Goal: Transaction & Acquisition: Purchase product/service

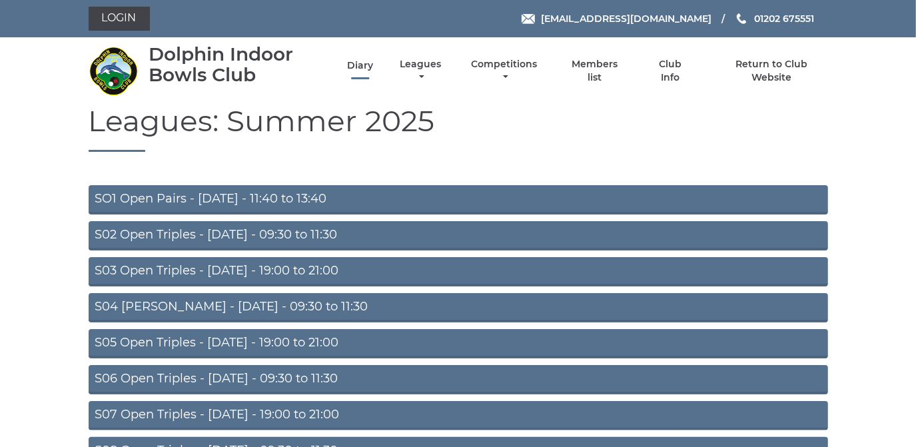
click at [364, 65] on link "Diary" at bounding box center [360, 65] width 26 height 13
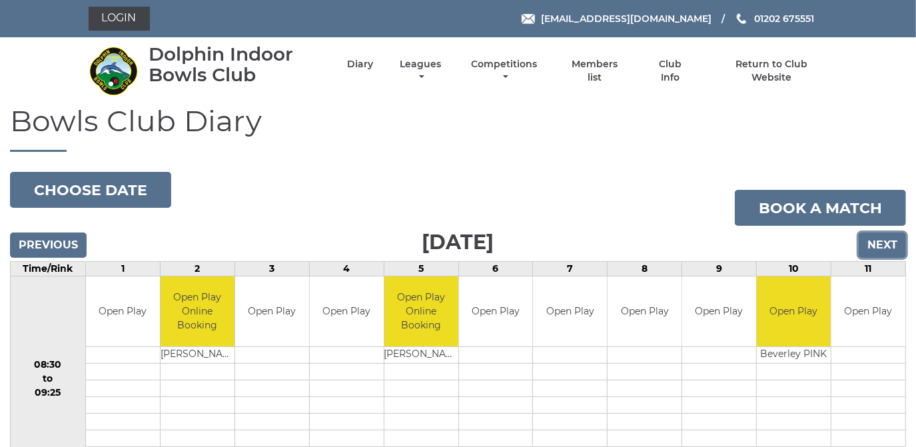
click at [884, 238] on input "Next" at bounding box center [882, 244] width 47 height 25
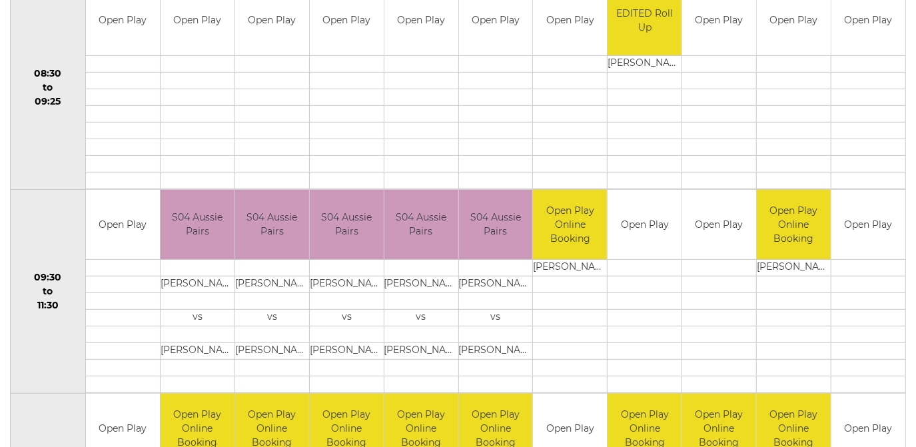
scroll to position [192, 0]
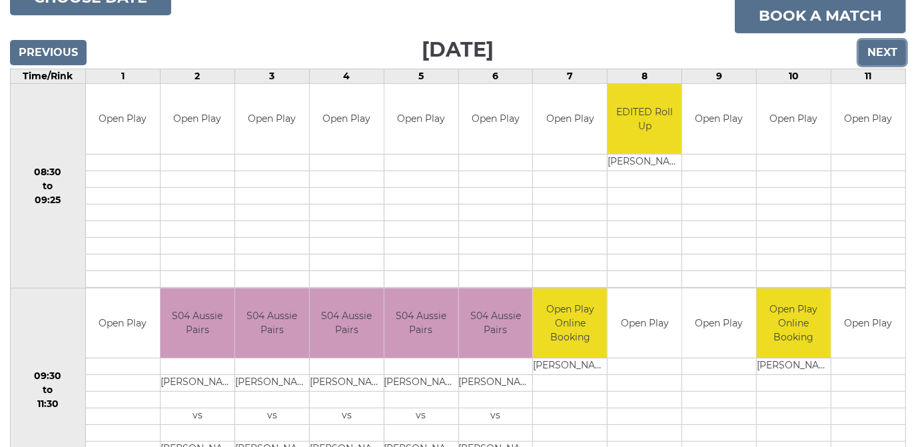
click at [879, 49] on input "Next" at bounding box center [882, 52] width 47 height 25
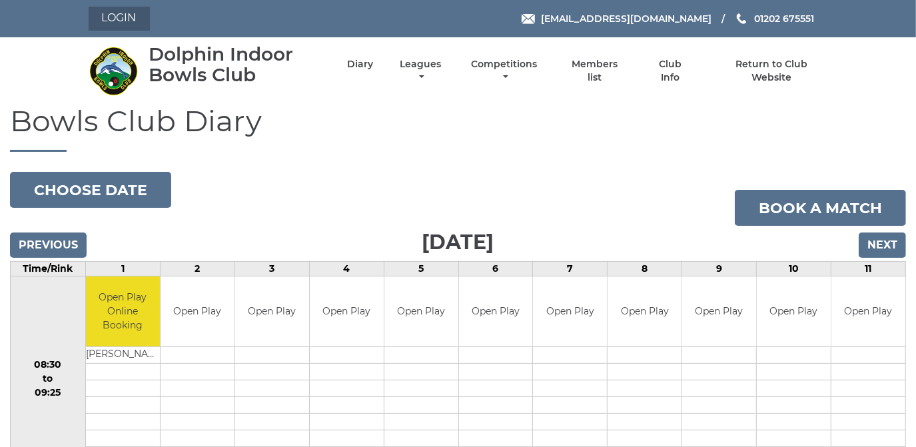
click at [128, 14] on link "Login" at bounding box center [119, 19] width 61 height 24
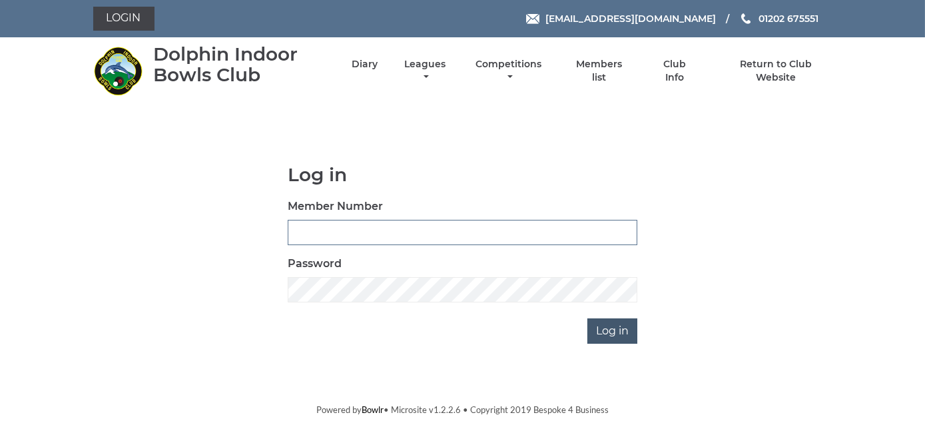
type input "2368"
click at [613, 331] on input "Log in" at bounding box center [612, 330] width 50 height 25
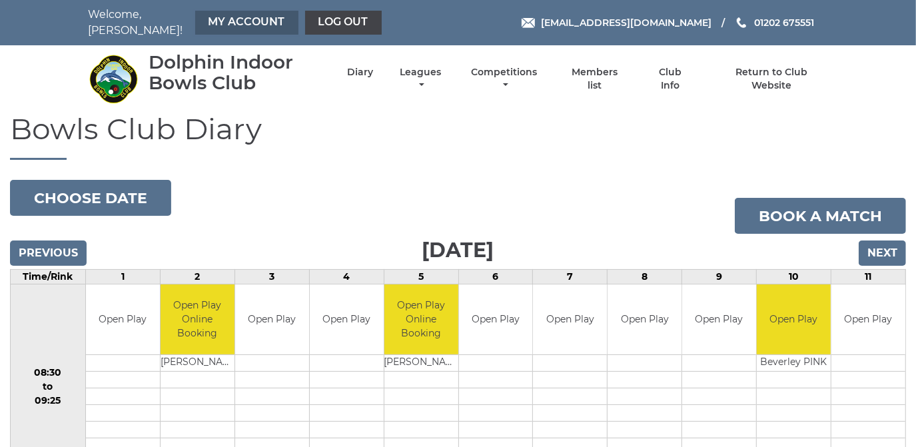
click at [255, 11] on link "My Account" at bounding box center [246, 23] width 103 height 24
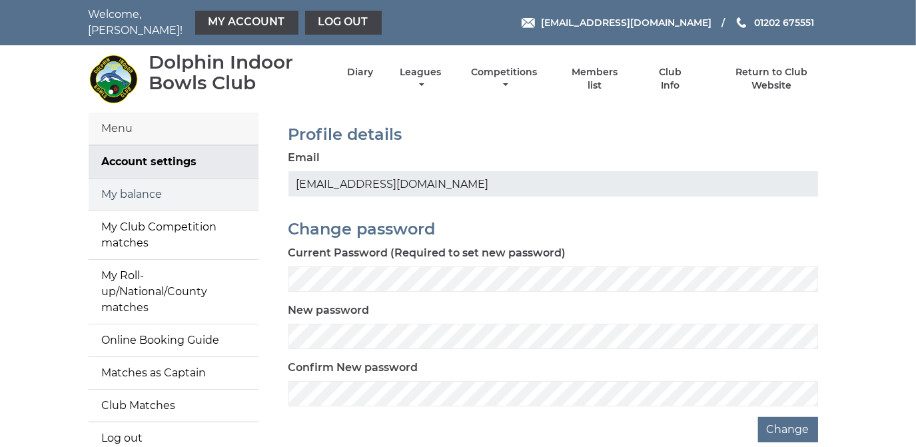
click at [123, 183] on link "My balance" at bounding box center [174, 195] width 170 height 32
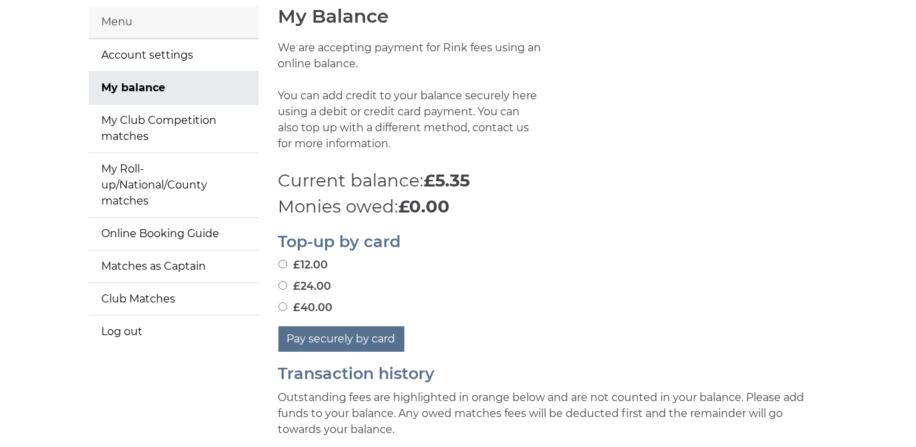
scroll to position [121, 0]
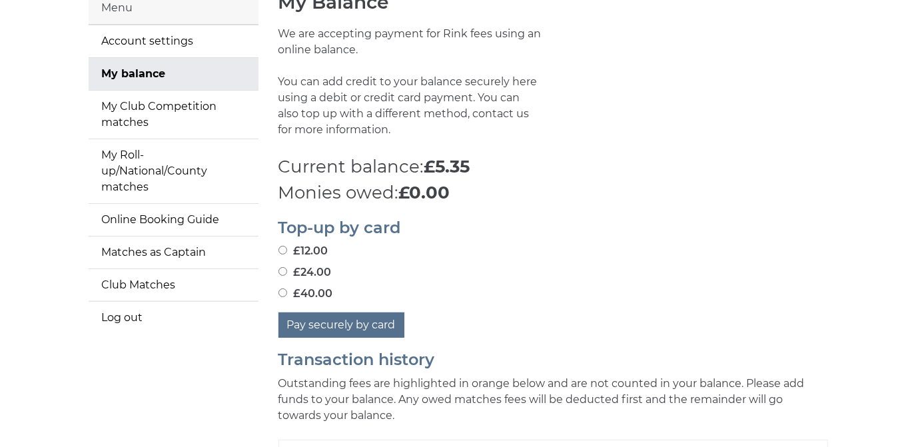
click at [283, 288] on input "£40.00" at bounding box center [282, 292] width 9 height 9
radio input "true"
click at [284, 288] on input "£40.00" at bounding box center [282, 292] width 9 height 9
click at [272, 296] on div "Top-up by card £12.00 £24.00 £40.00 Pay securely by card" at bounding box center [552, 272] width 569 height 132
click at [281, 288] on input "£40.00" at bounding box center [282, 292] width 9 height 9
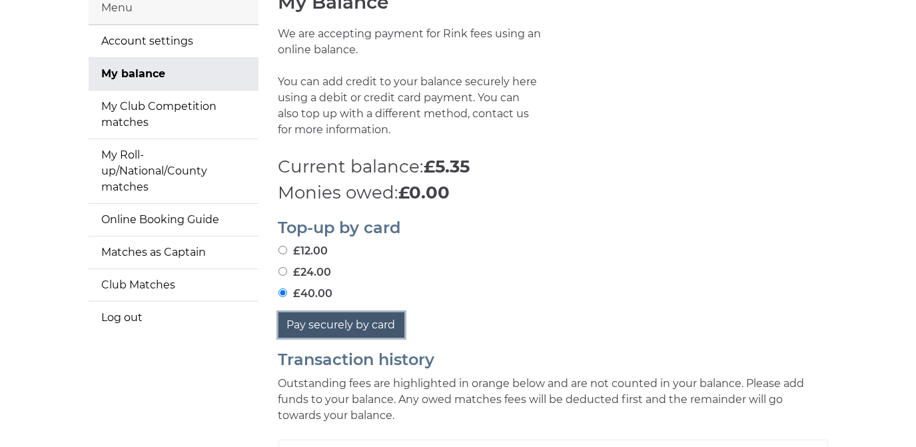
click at [354, 313] on button "Pay securely by card" at bounding box center [341, 324] width 126 height 25
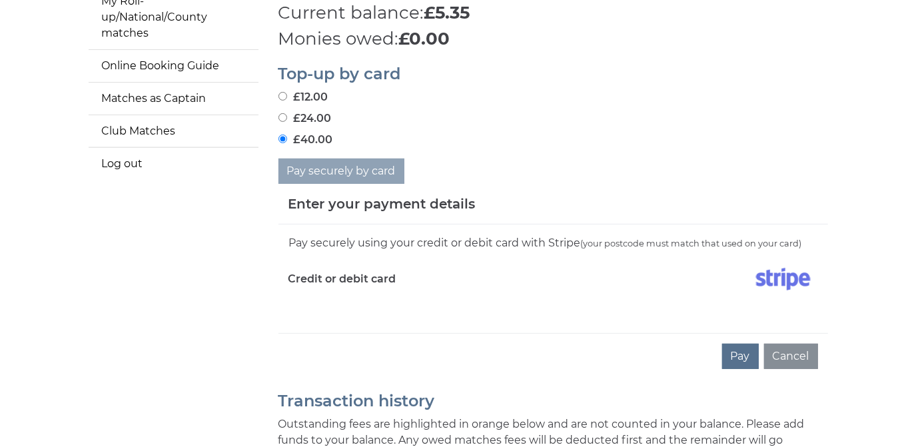
scroll to position [302, 0]
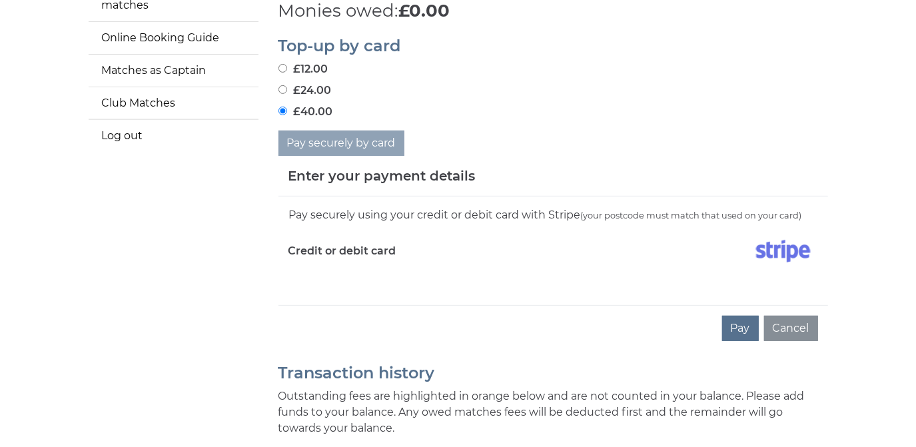
click at [710, 278] on div "Pay securely using your credit or debit card with Stripe (your postcode must ma…" at bounding box center [553, 250] width 550 height 109
click at [737, 317] on button "Pay" at bounding box center [740, 328] width 37 height 25
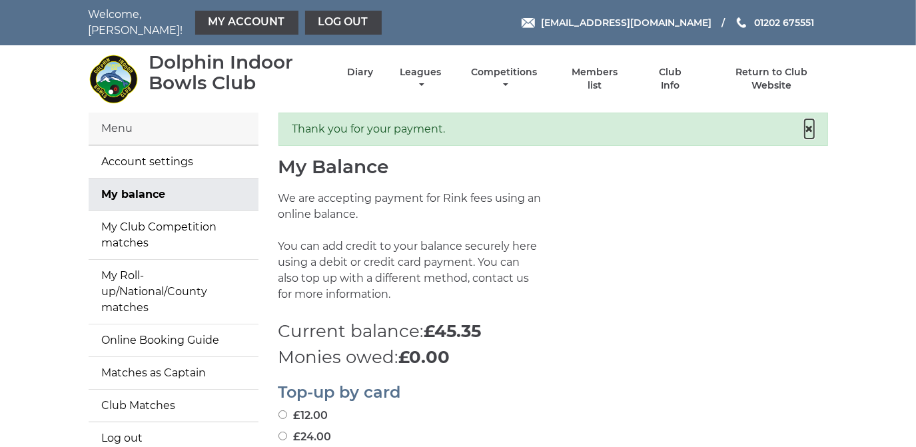
click at [809, 120] on span "×" at bounding box center [809, 128] width 9 height 19
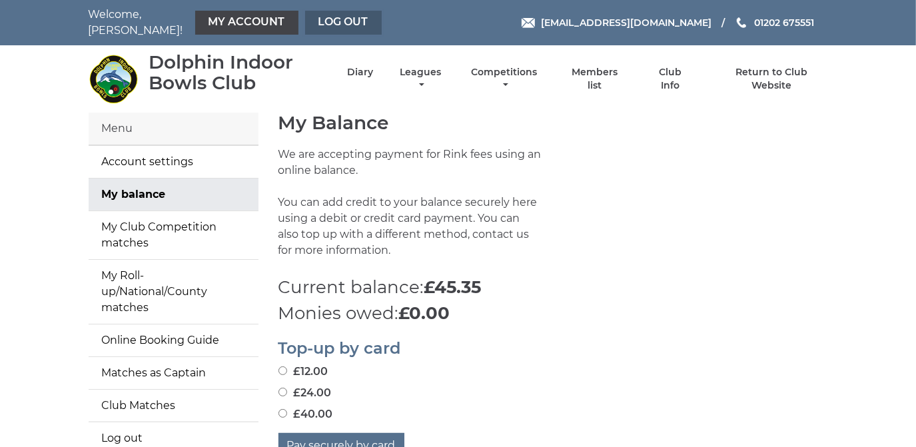
click at [346, 11] on link "Log out" at bounding box center [343, 23] width 77 height 24
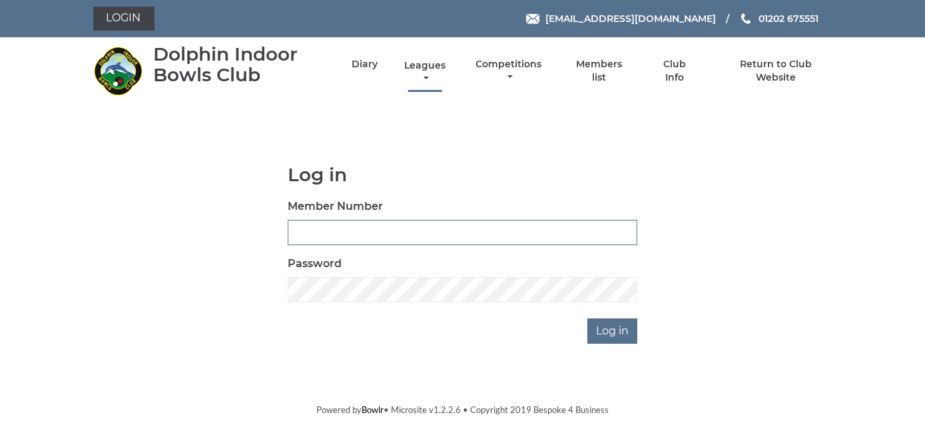
type input "2368"
click at [430, 65] on link "Leagues" at bounding box center [425, 72] width 48 height 26
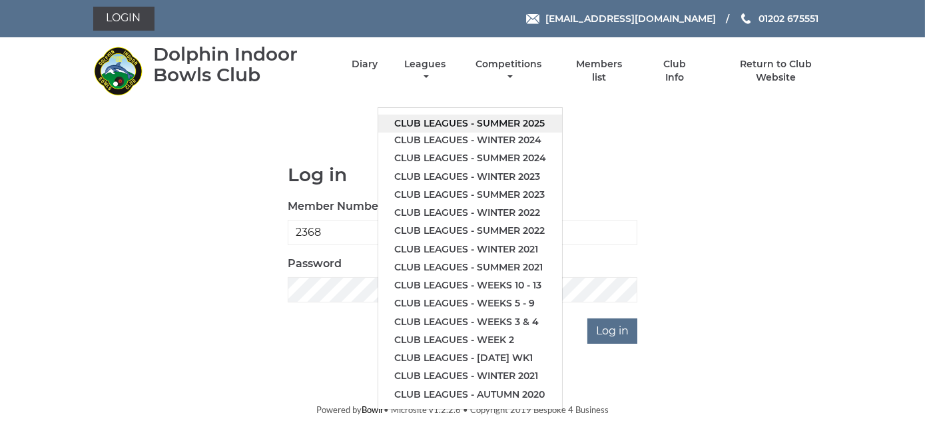
click at [428, 123] on link "Club leagues - Summer 2025" at bounding box center [470, 124] width 184 height 18
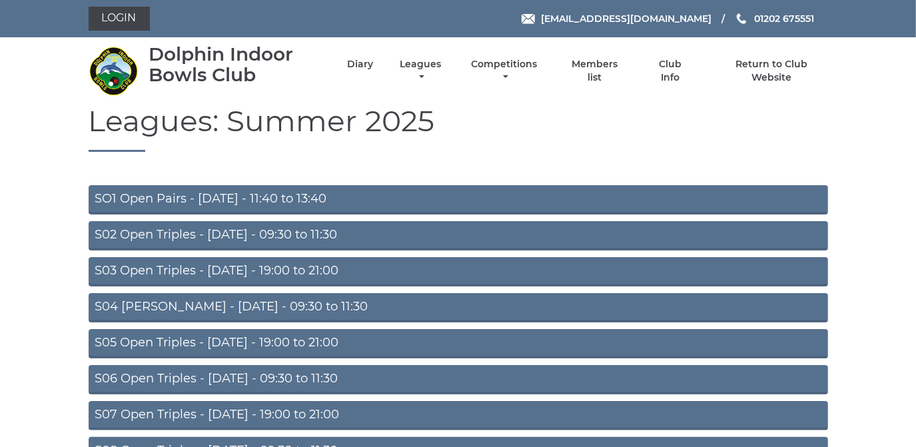
click at [346, 338] on link "S05 Open Triples - [DATE] - 19:00 to 21:00" at bounding box center [458, 343] width 739 height 29
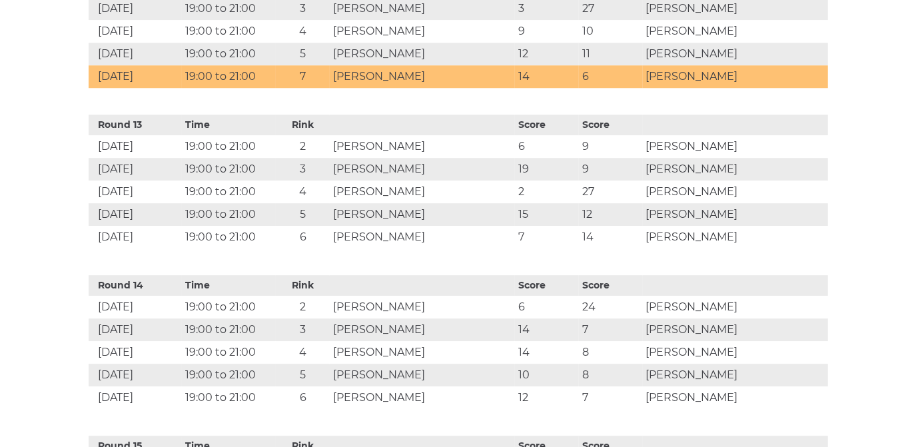
scroll to position [2301, 0]
